Goal: Task Accomplishment & Management: Use online tool/utility

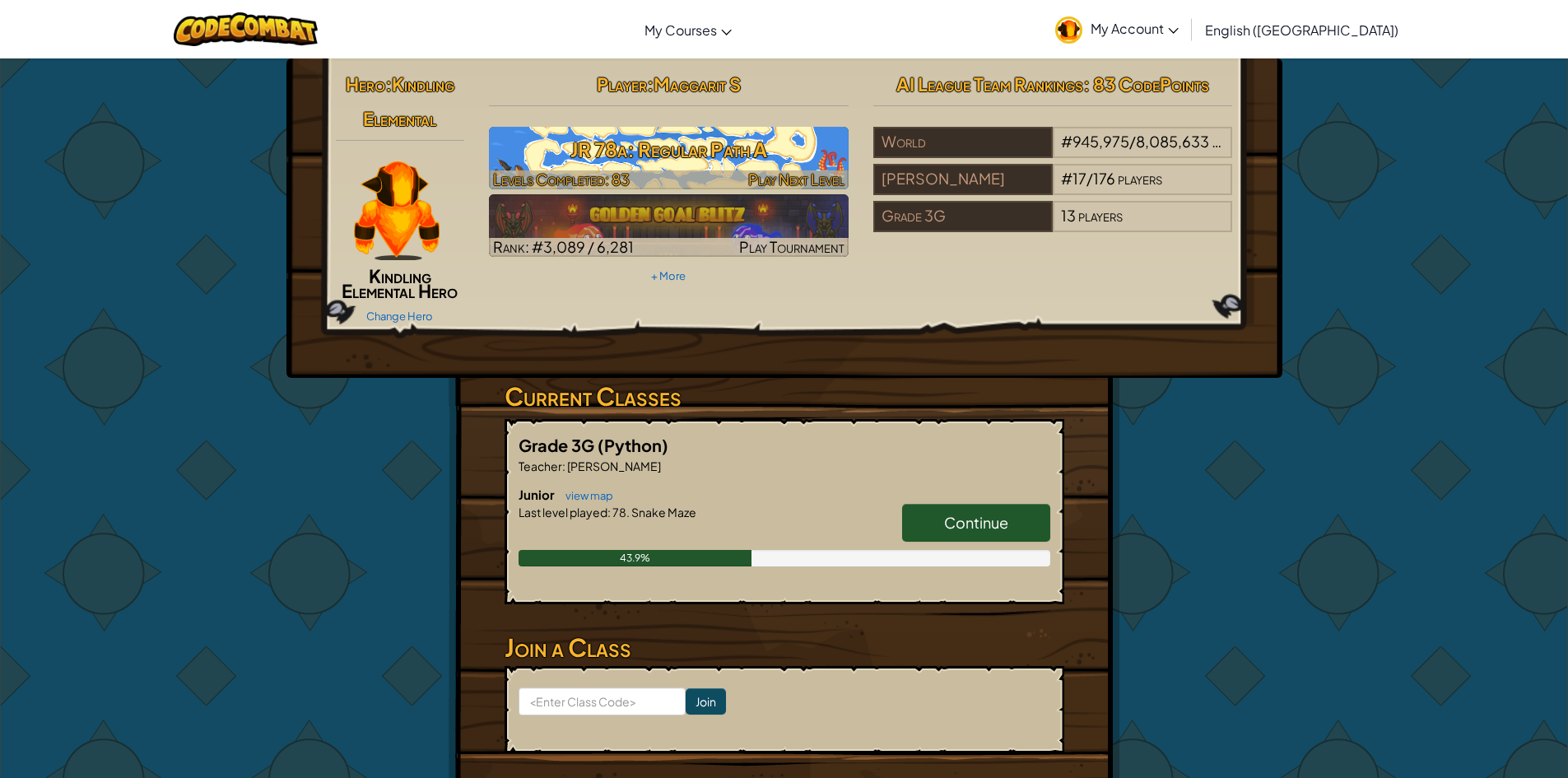
click at [734, 164] on h3 "JR 78a: Regular Path A" at bounding box center [669, 149] width 360 height 37
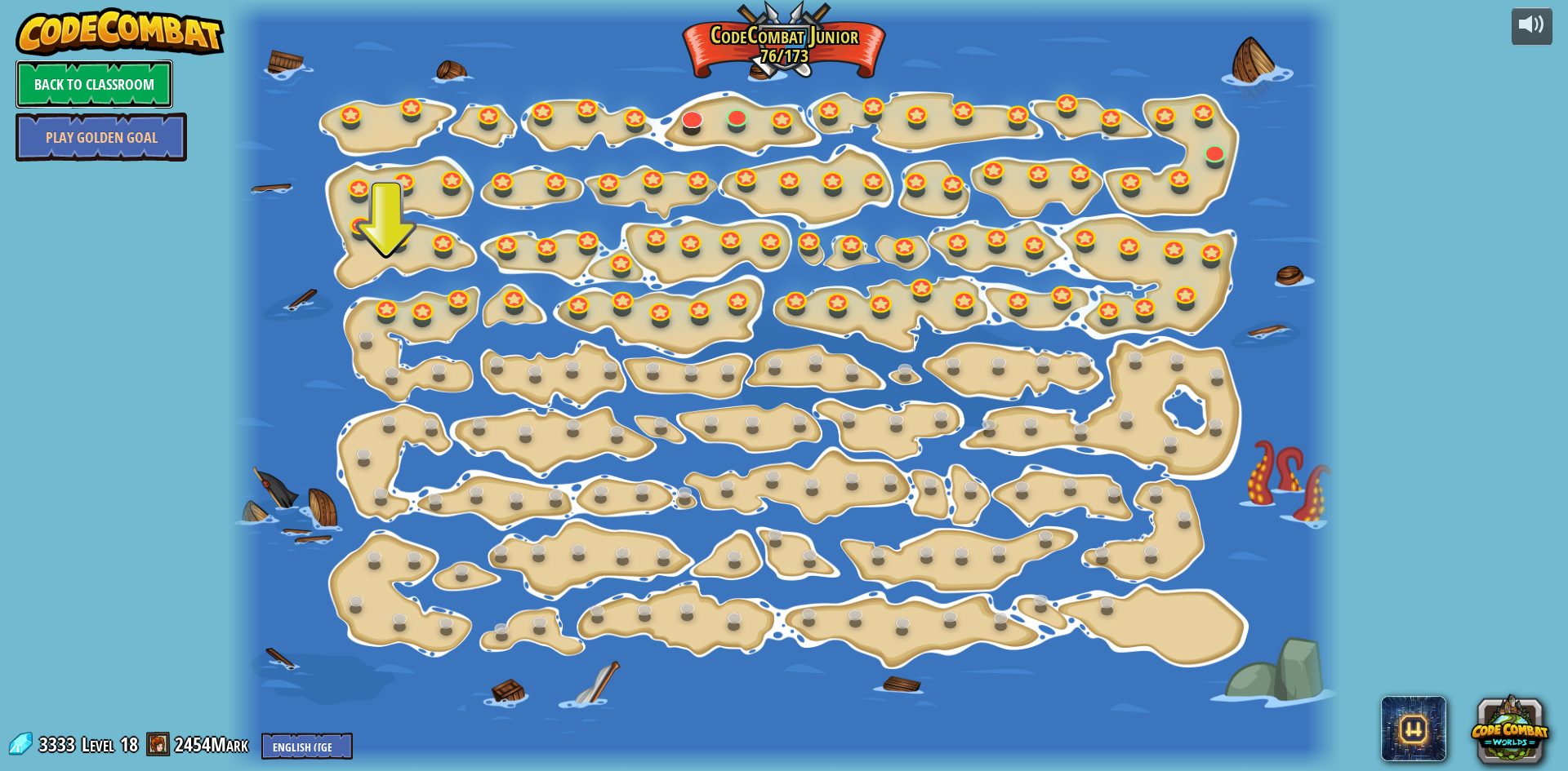
click at [136, 68] on link "Back to Classroom" at bounding box center [94, 84] width 158 height 49
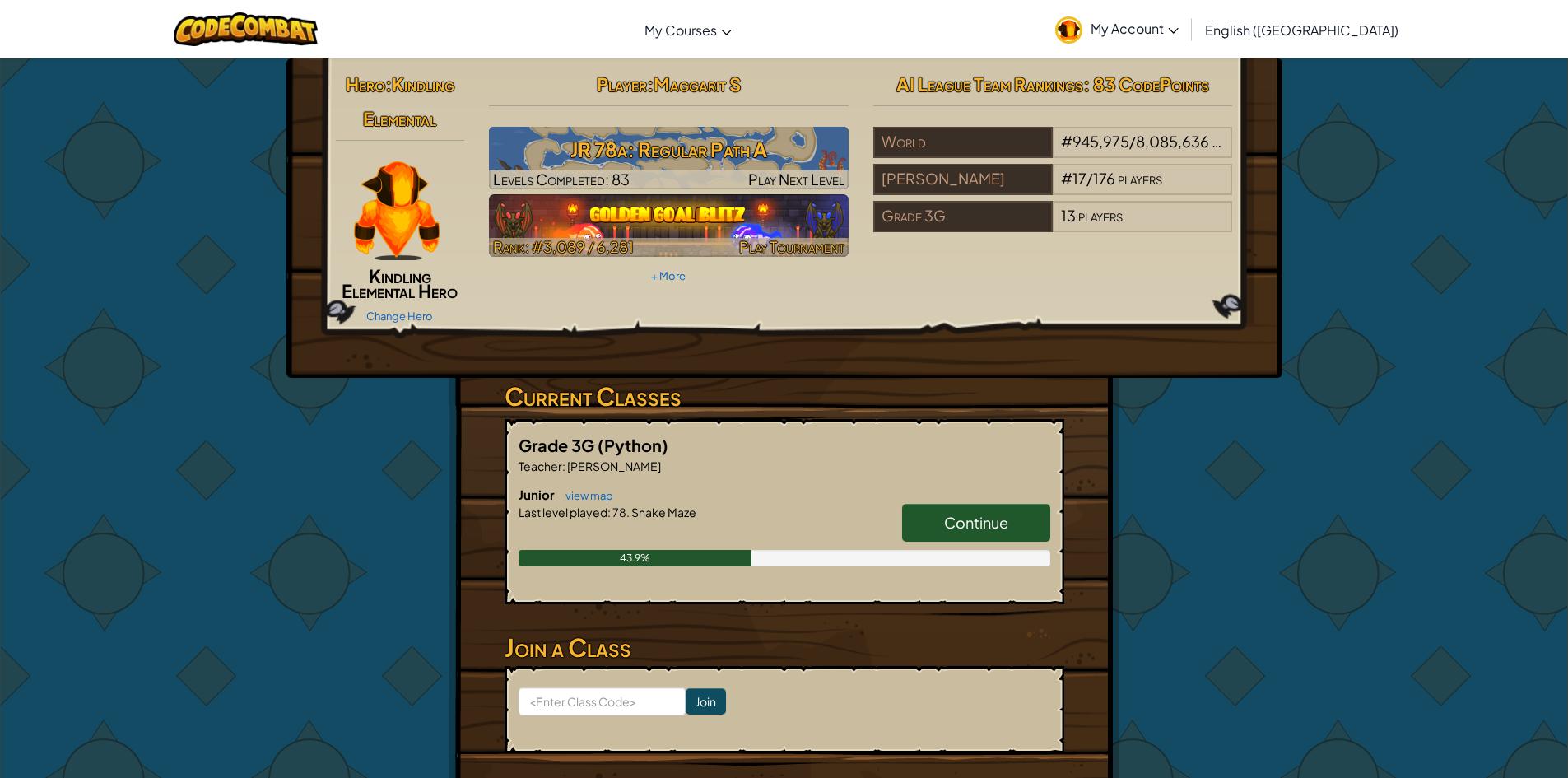
click at [723, 220] on img at bounding box center [669, 225] width 360 height 63
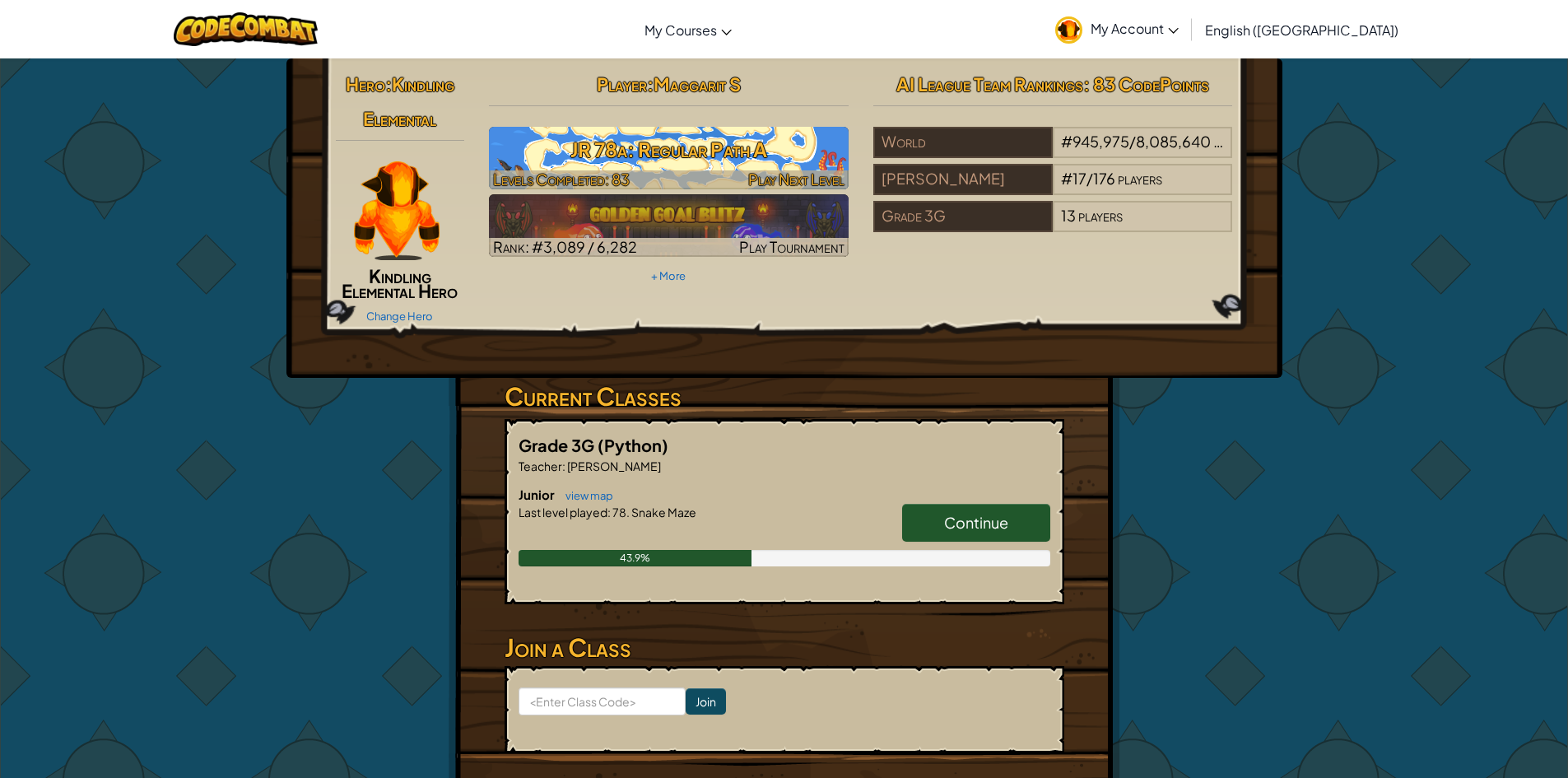
click at [665, 173] on div at bounding box center [669, 180] width 360 height 19
